Goal: Find specific page/section: Find specific page/section

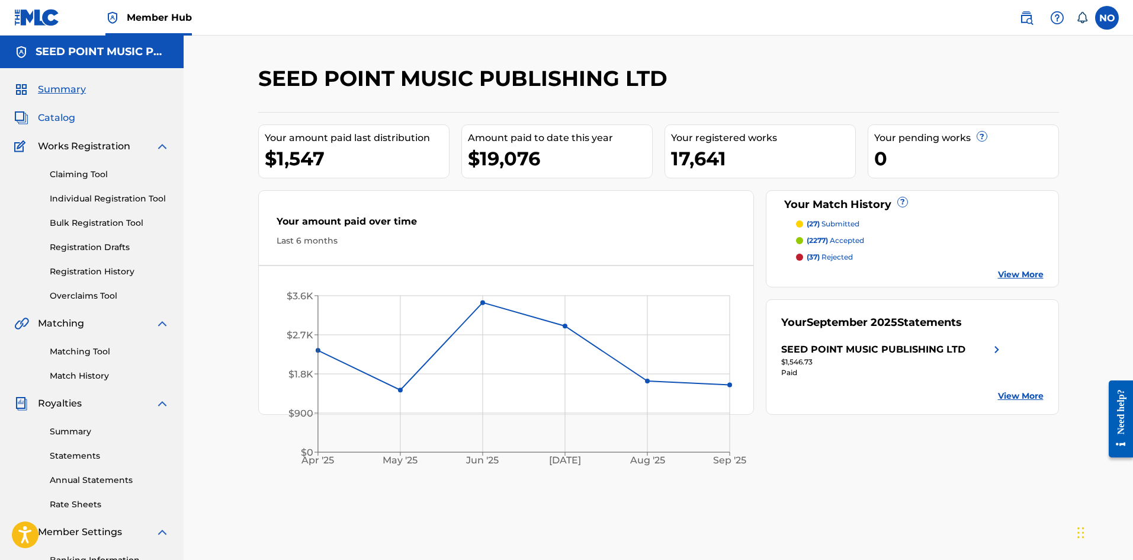
click at [71, 121] on span "Catalog" at bounding box center [56, 118] width 37 height 14
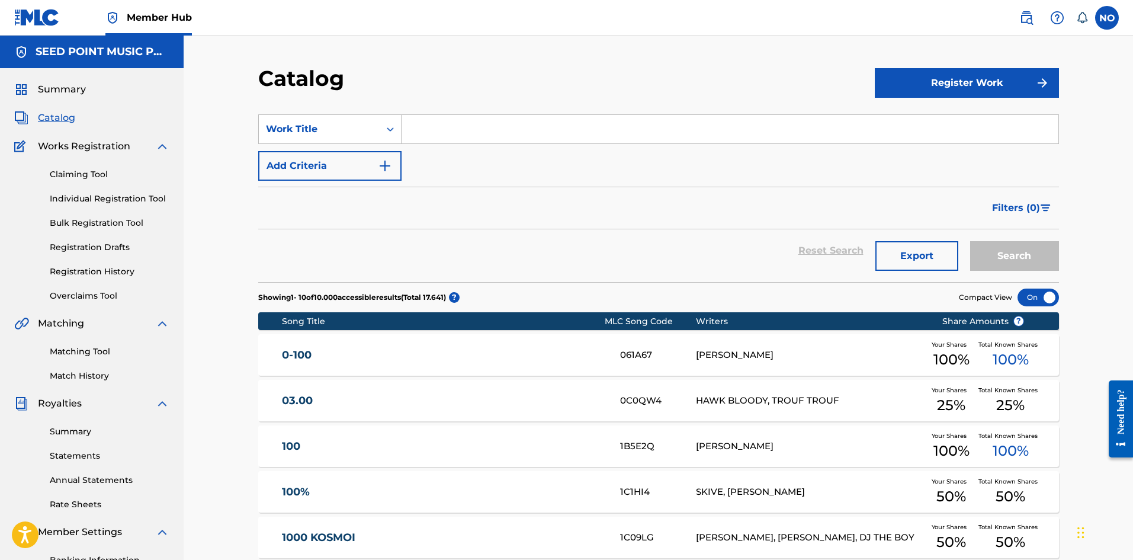
click at [469, 127] on input "Search Form" at bounding box center [730, 129] width 657 height 28
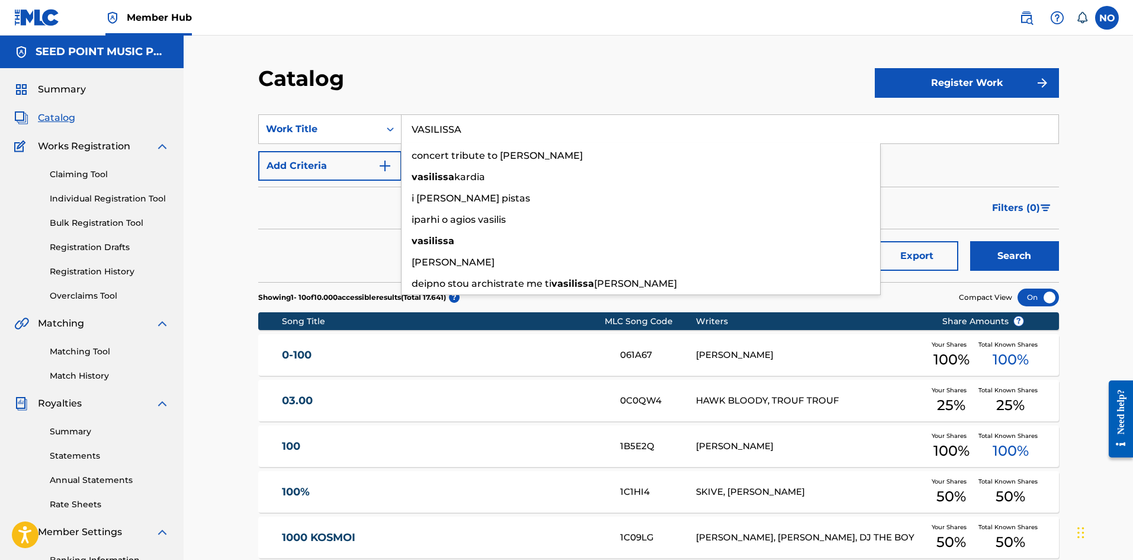
click at [970, 241] on button "Search" at bounding box center [1014, 256] width 89 height 30
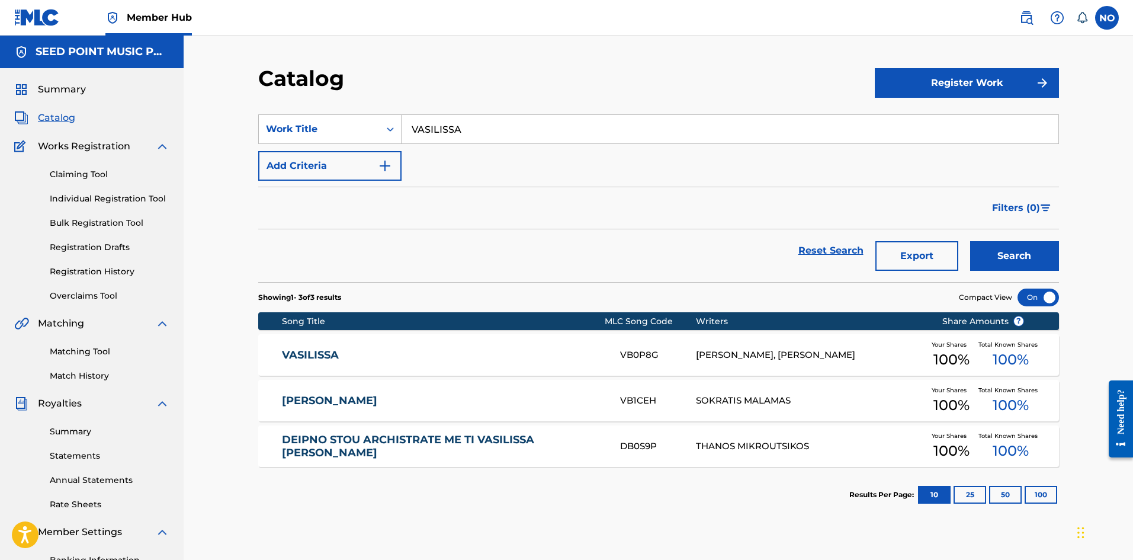
drag, startPoint x: 449, startPoint y: 132, endPoint x: 456, endPoint y: 129, distance: 7.9
click at [453, 130] on input "VASILISSA" at bounding box center [730, 129] width 657 height 28
click at [472, 176] on div "[PERSON_NAME]" at bounding box center [641, 176] width 479 height 21
type input "[PERSON_NAME]"
click at [1015, 246] on button "Search" at bounding box center [1014, 256] width 89 height 30
